Goal: Task Accomplishment & Management: Complete application form

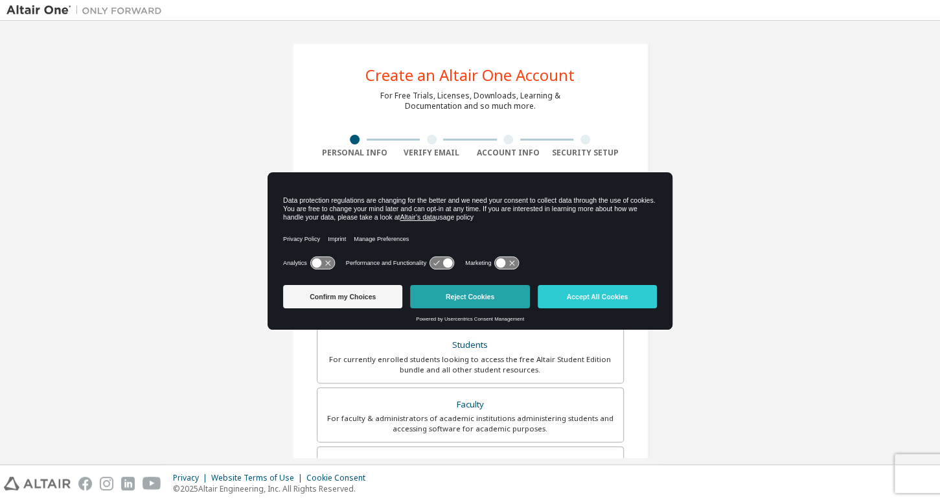
click at [505, 294] on button "Reject Cookies" at bounding box center [469, 296] width 119 height 23
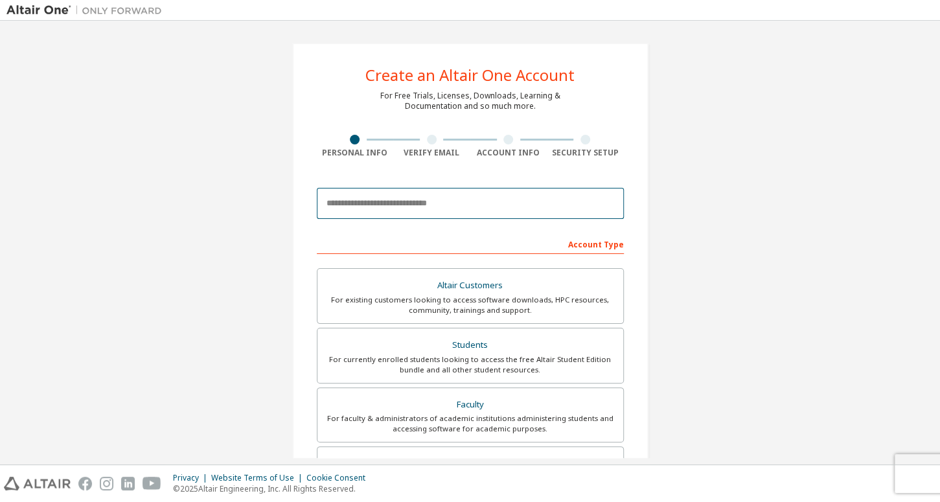
click at [355, 210] on input "email" at bounding box center [470, 203] width 307 height 31
click at [435, 193] on input "email" at bounding box center [470, 203] width 307 height 31
paste input "**********"
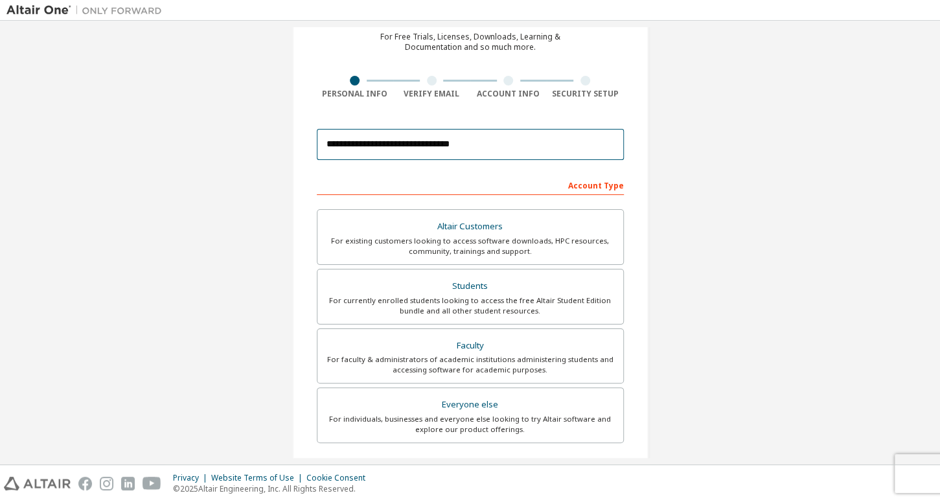
scroll to position [64, 0]
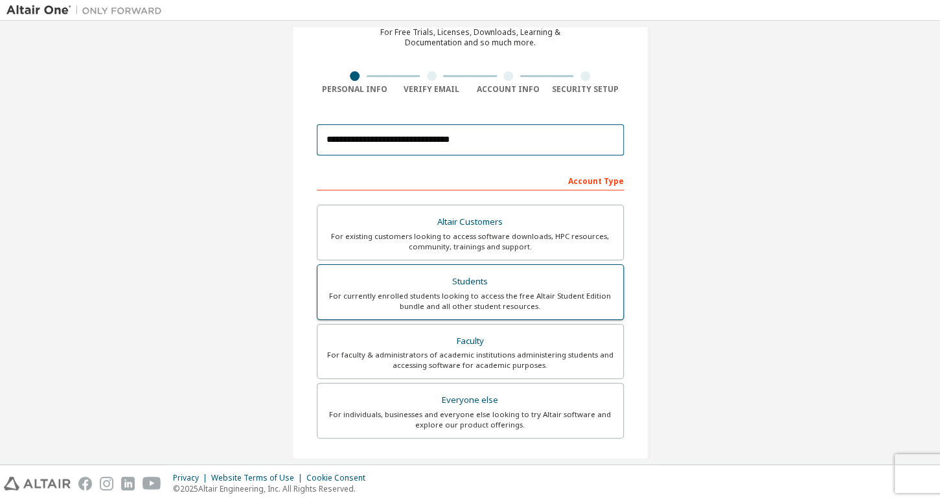
type input "**********"
click at [519, 281] on div "Students" at bounding box center [470, 282] width 290 height 18
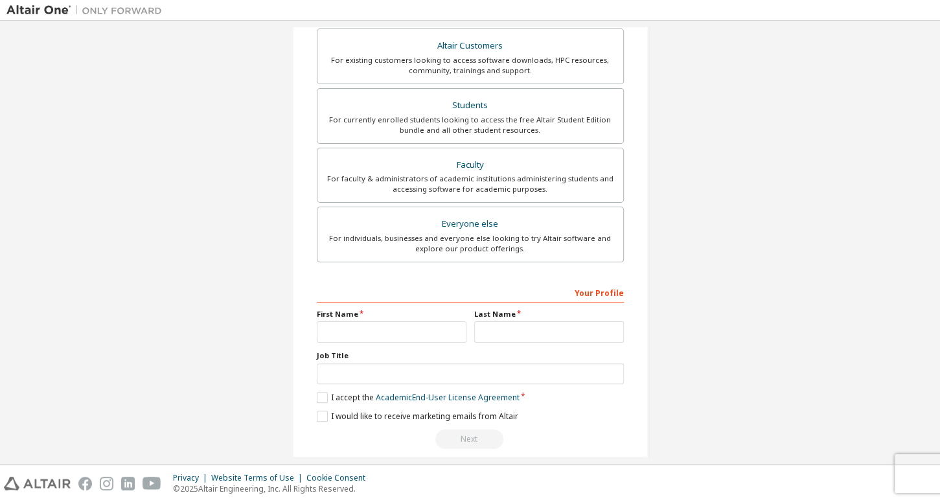
scroll to position [251, 0]
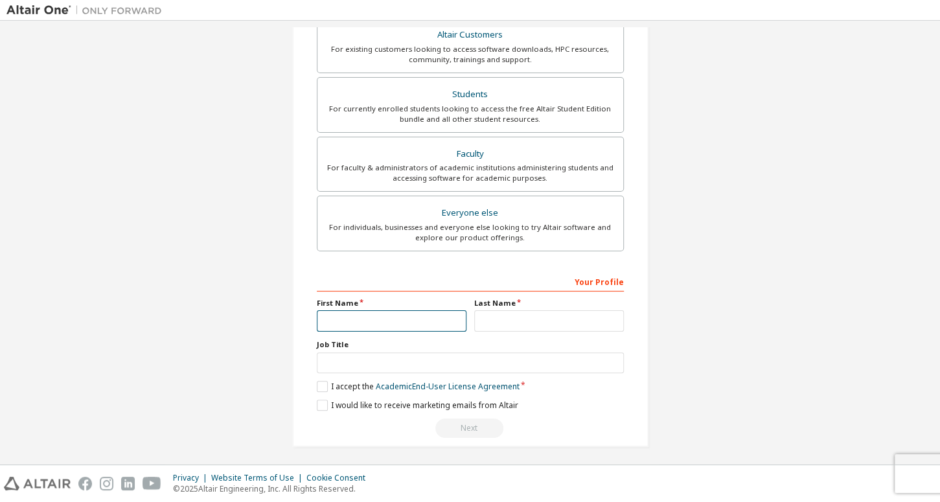
click at [428, 319] on input "text" at bounding box center [392, 320] width 150 height 21
type input "****"
type input "******"
click at [434, 356] on input "text" at bounding box center [470, 363] width 307 height 21
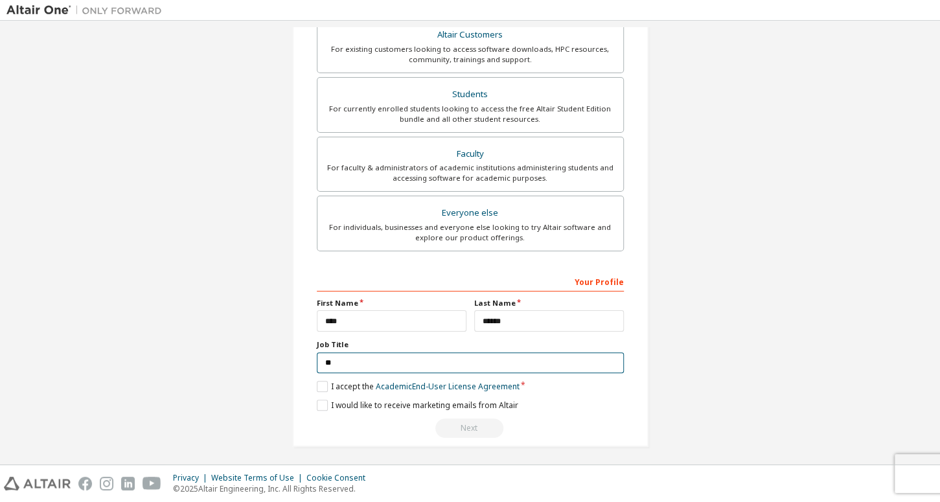
type input "*"
click at [319, 381] on label "I accept the Academic End-User License Agreement" at bounding box center [418, 386] width 203 height 11
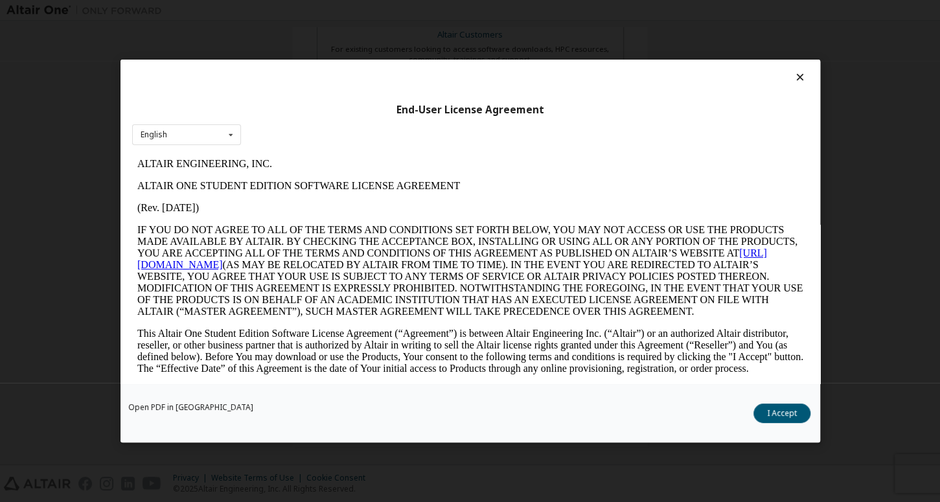
scroll to position [0, 0]
click at [799, 415] on button "I Accept" at bounding box center [782, 413] width 57 height 19
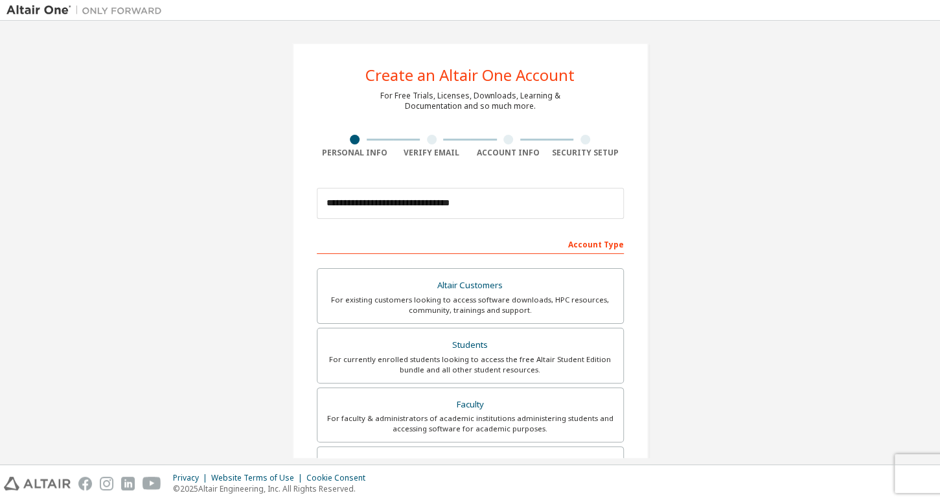
scroll to position [251, 0]
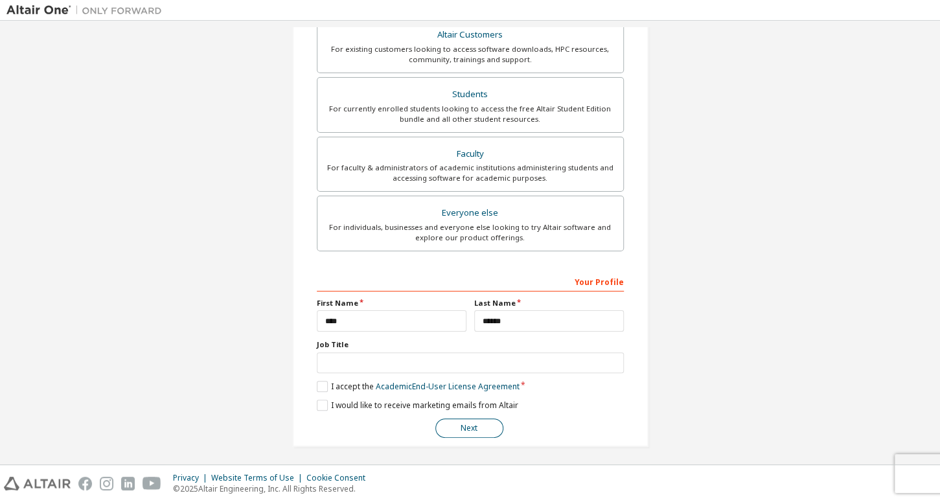
click at [480, 421] on button "Next" at bounding box center [469, 428] width 68 height 19
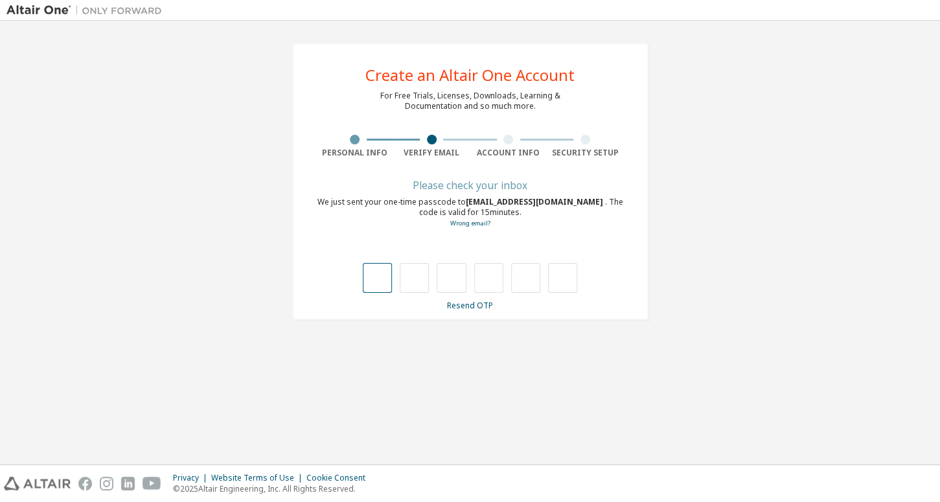
type input "*"
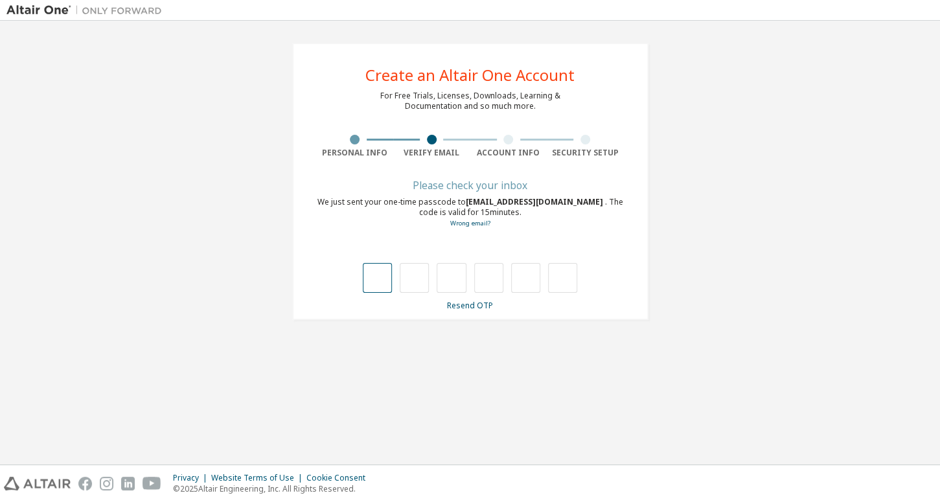
type input "*"
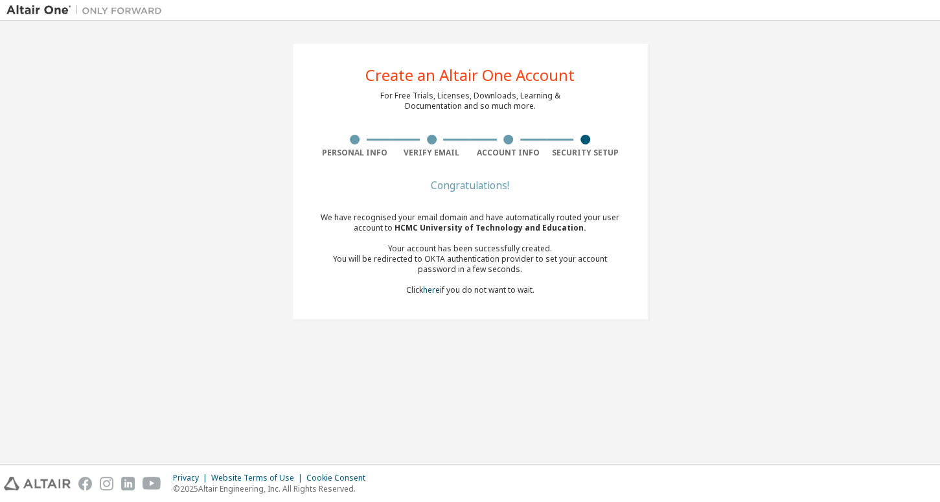
click at [496, 293] on div "We have recognised your email domain and have automatically routed your user ac…" at bounding box center [470, 254] width 307 height 83
click at [465, 292] on div "We have recognised your email domain and have automatically routed your user ac…" at bounding box center [470, 254] width 307 height 83
click at [443, 291] on div "We have recognised your email domain and have automatically routed your user ac…" at bounding box center [470, 254] width 307 height 83
click at [434, 287] on link "here" at bounding box center [431, 289] width 17 height 11
